Goal: Navigation & Orientation: Find specific page/section

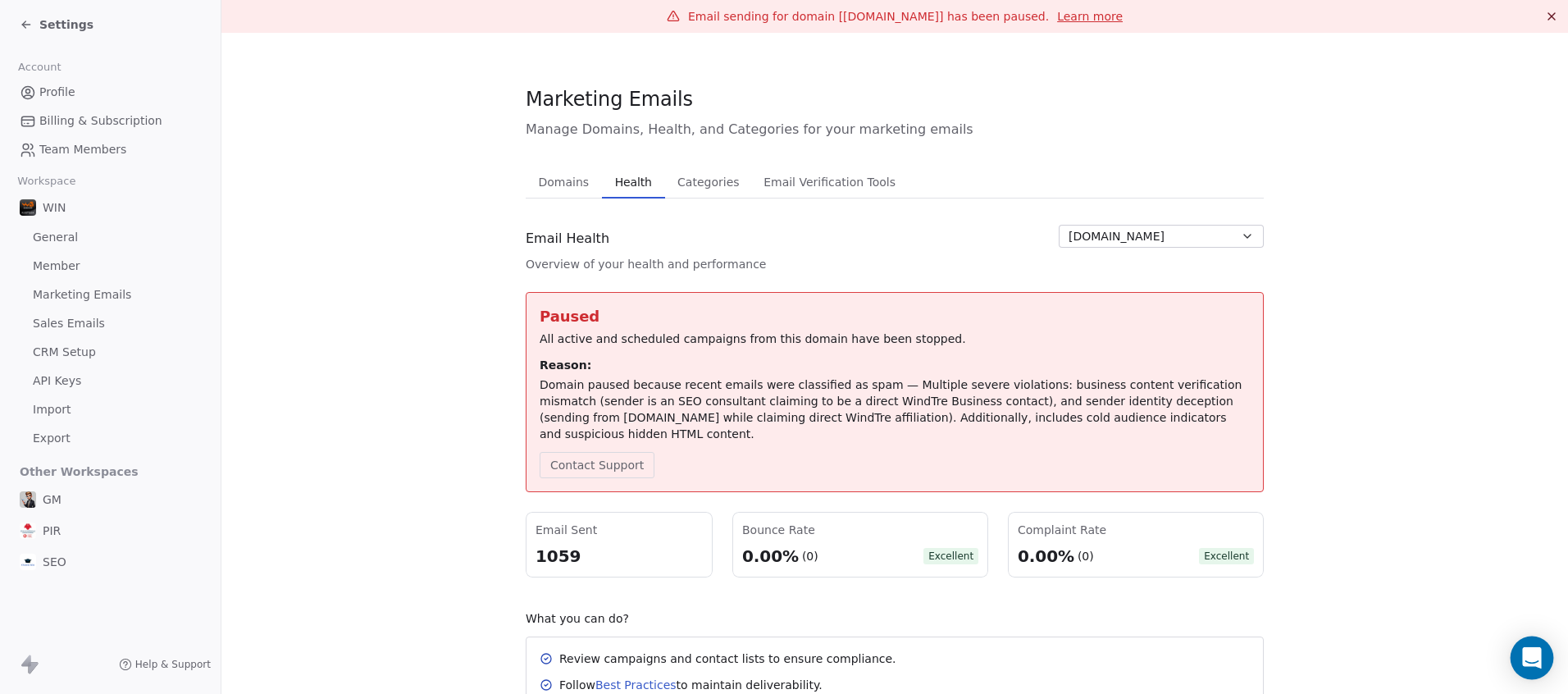
click at [1539, 662] on icon "Open Intercom Messenger" at bounding box center [1531, 658] width 19 height 22
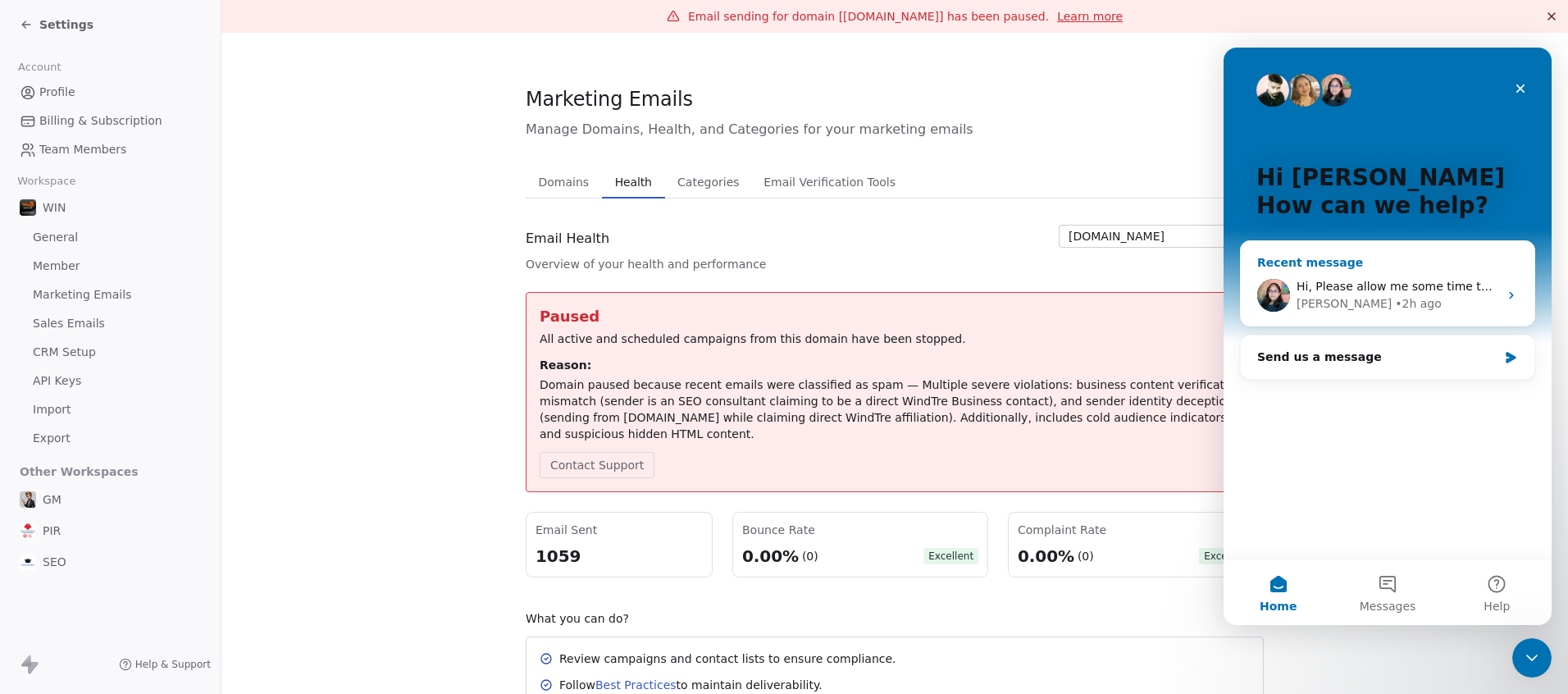
click at [1407, 273] on div "Hi, Please allow me some time to check this. I will get back to you with an upd…" at bounding box center [1388, 295] width 293 height 61
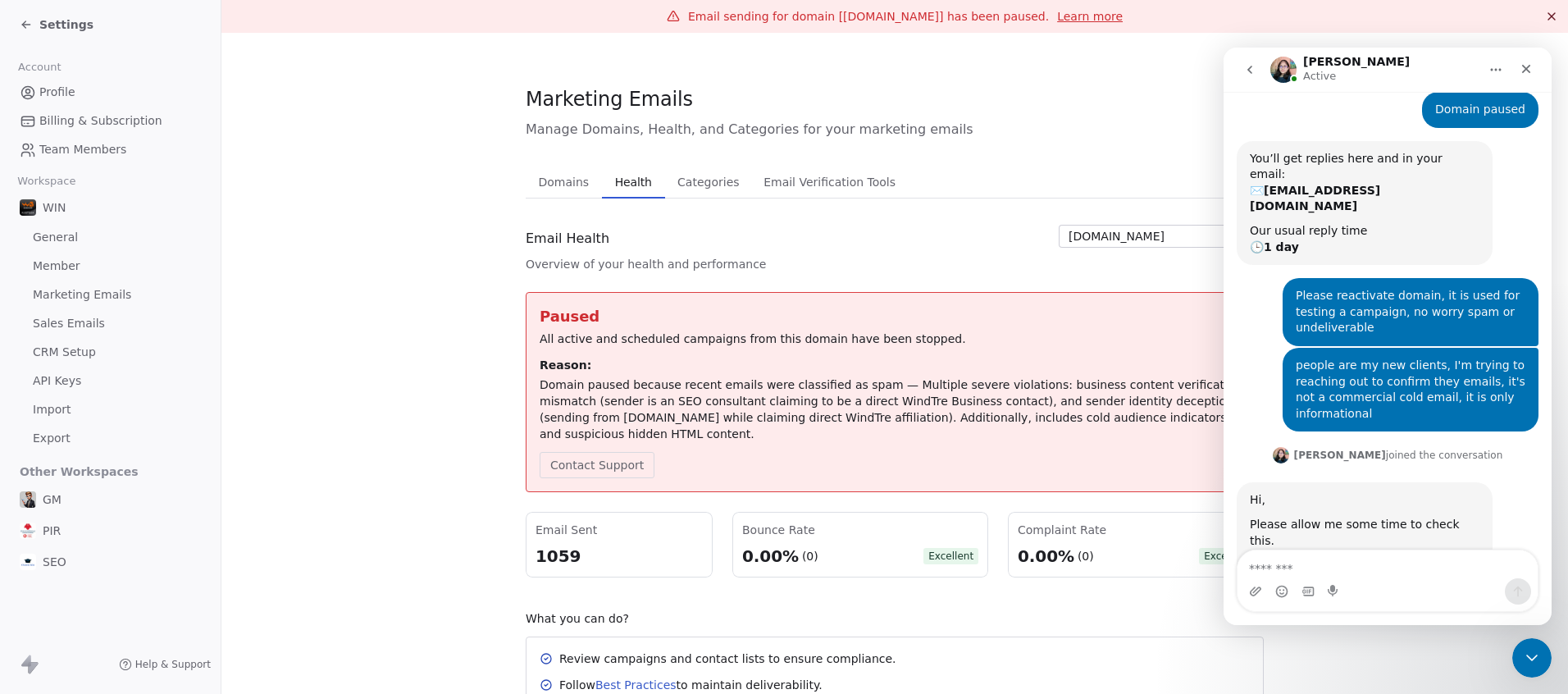
scroll to position [31, 0]
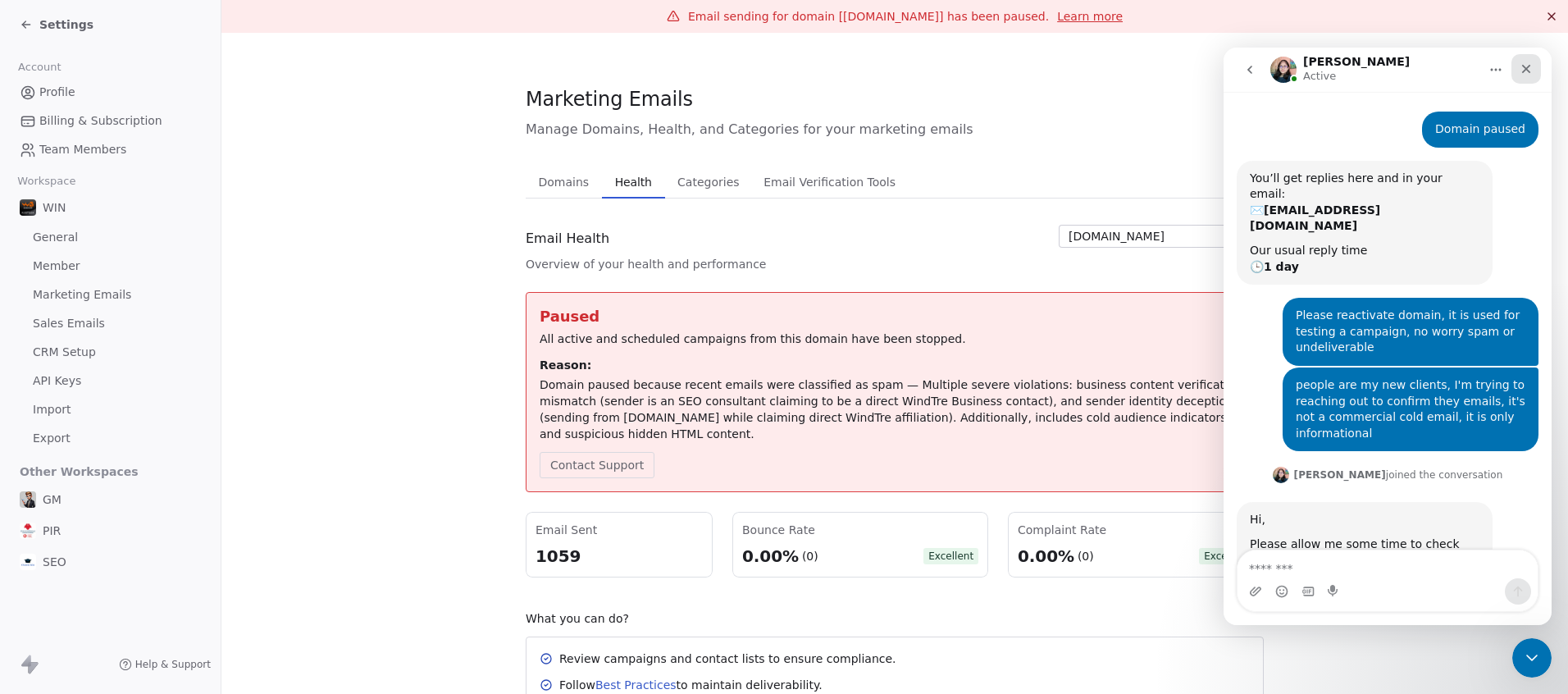
click at [1527, 66] on icon "Close" at bounding box center [1526, 69] width 9 height 9
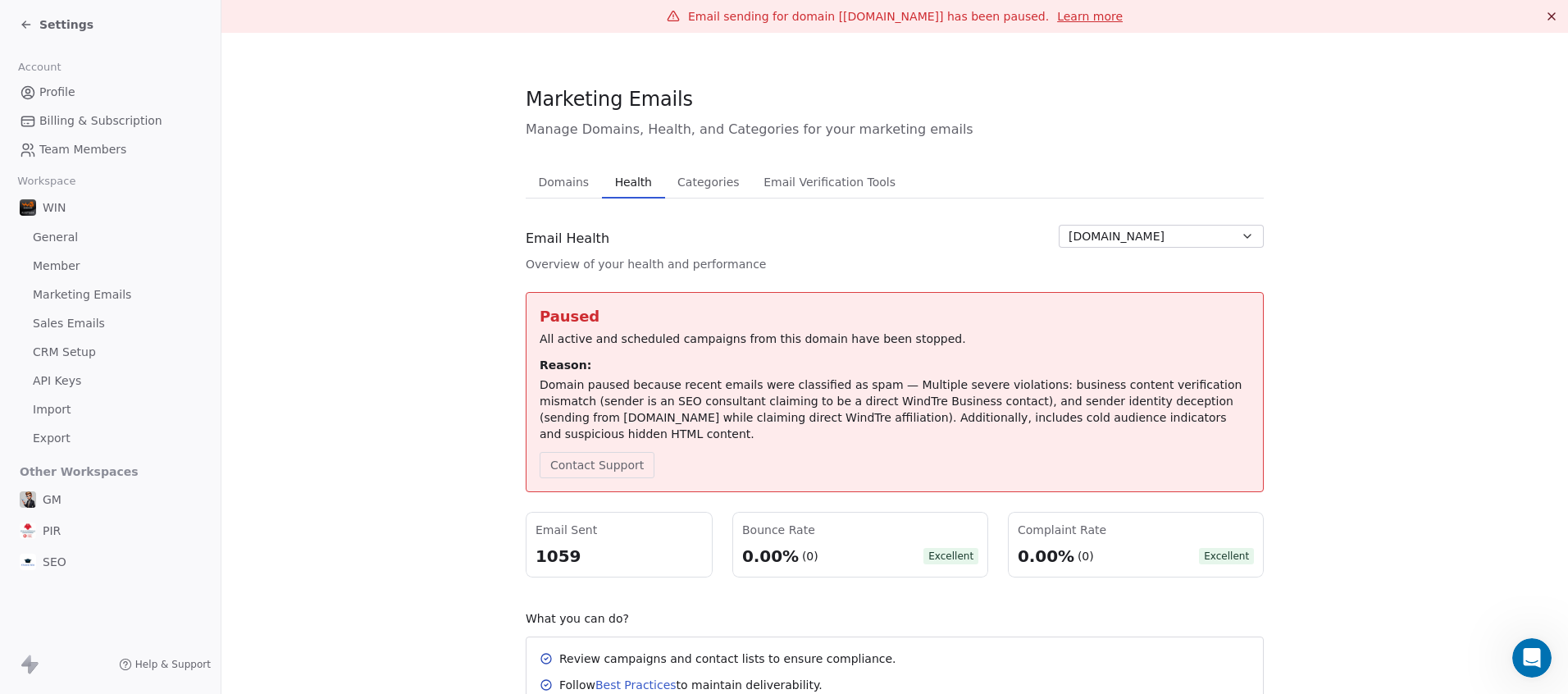
scroll to position [69, 0]
click at [66, 24] on span "Settings" at bounding box center [66, 25] width 54 height 17
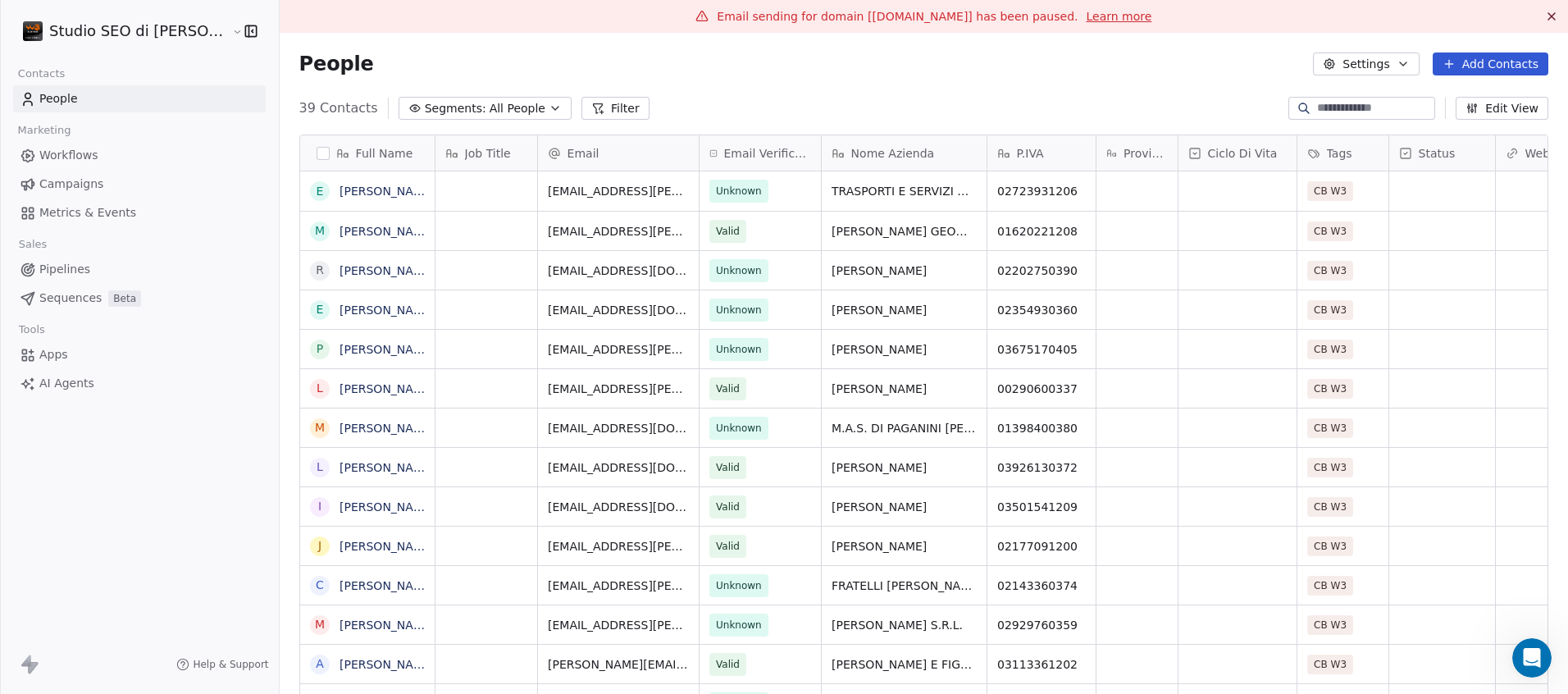
scroll to position [599, 1276]
